Goal: Task Accomplishment & Management: Complete application form

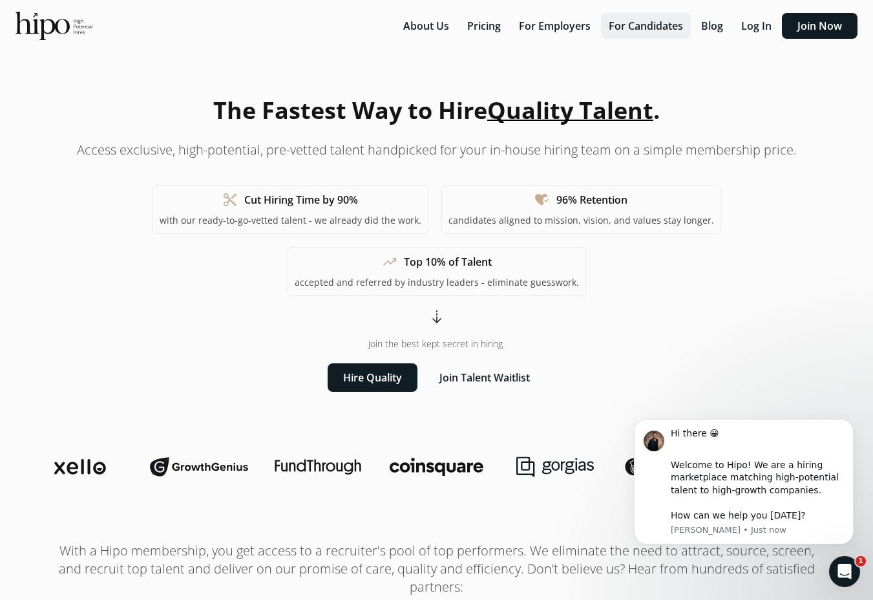
click at [687, 32] on button "For Candidates" at bounding box center [646, 26] width 90 height 26
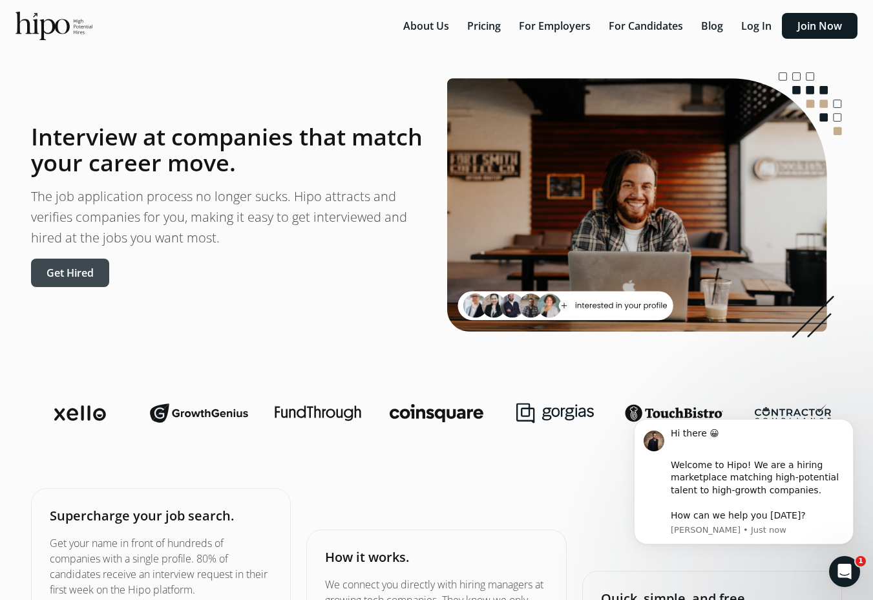
click at [70, 277] on button "Get Hired" at bounding box center [70, 272] width 78 height 28
